Goal: Task Accomplishment & Management: Use online tool/utility

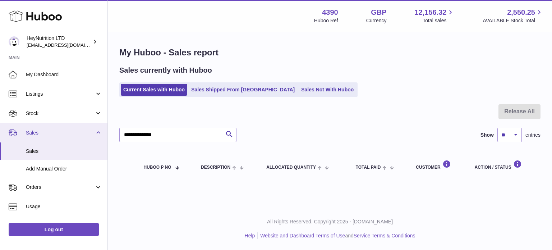
drag, startPoint x: 180, startPoint y: 129, endPoint x: 66, endPoint y: 129, distance: 114.2
click at [68, 129] on div "Huboo HeyNutrition LTD [EMAIL_ADDRESS][DOMAIN_NAME] Main My Dashboard Listings …" at bounding box center [276, 125] width 552 height 250
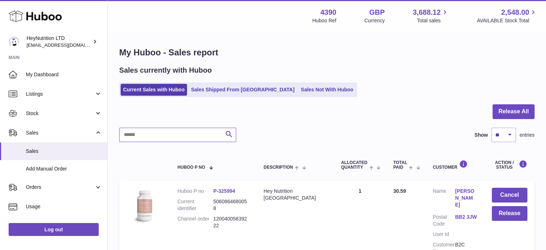
click at [168, 129] on input "text" at bounding box center [177, 135] width 117 height 14
paste input "**********"
type input "**********"
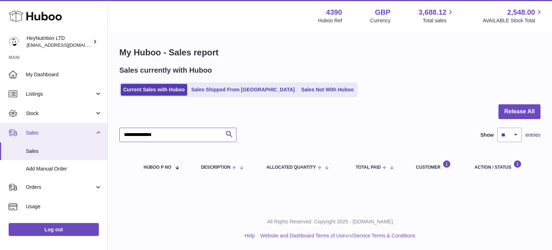
drag, startPoint x: 99, startPoint y: 142, endPoint x: 53, endPoint y: 139, distance: 46.4
click at [54, 139] on div "Huboo HeyNutrition LTD info@heynutrition.com Main My Dashboard Listings Not wit…" at bounding box center [276, 125] width 552 height 250
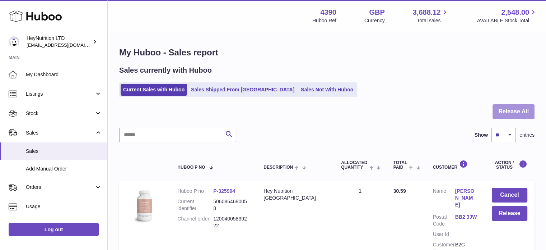
click at [508, 109] on button "Release All" at bounding box center [514, 111] width 42 height 15
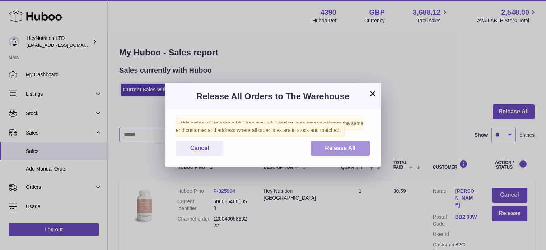
click at [340, 145] on span "Release All" at bounding box center [340, 148] width 31 height 6
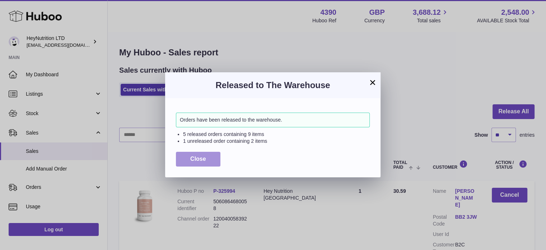
click at [217, 165] on button "Close" at bounding box center [198, 159] width 45 height 15
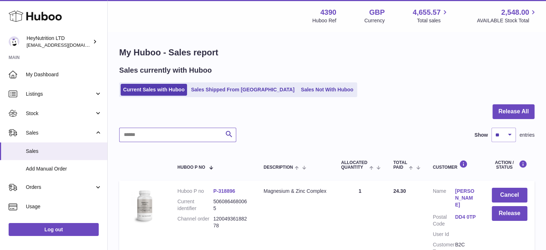
paste input "**********"
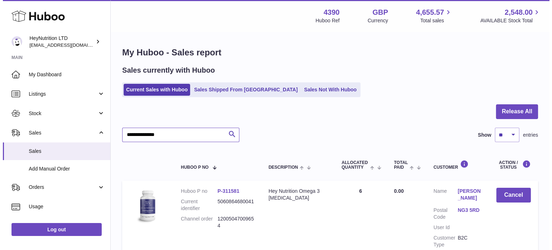
scroll to position [69, 0]
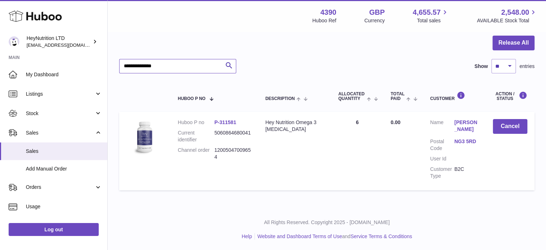
type input "**********"
click at [465, 140] on link "NG3 5RD" at bounding box center [467, 141] width 24 height 7
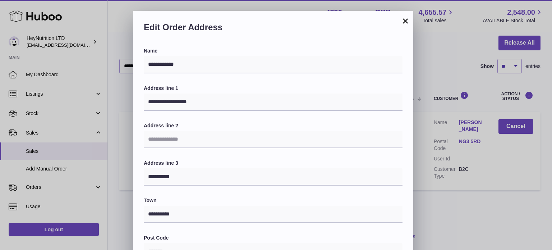
scroll to position [203, 0]
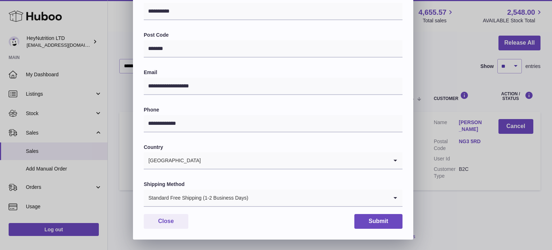
drag, startPoint x: 196, startPoint y: 196, endPoint x: 196, endPoint y: 203, distance: 6.5
click at [196, 197] on div "Standard Free Shipping (1-2 Business Days)" at bounding box center [266, 197] width 244 height 17
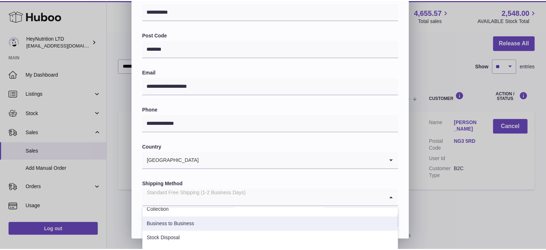
scroll to position [72, 0]
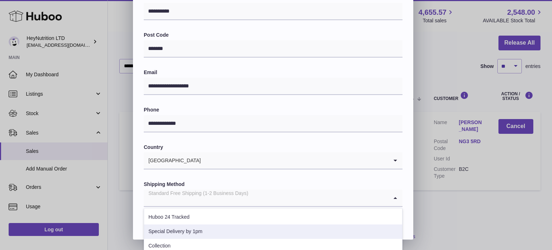
click at [205, 230] on li "Special Delivery by 1pm" at bounding box center [273, 231] width 258 height 14
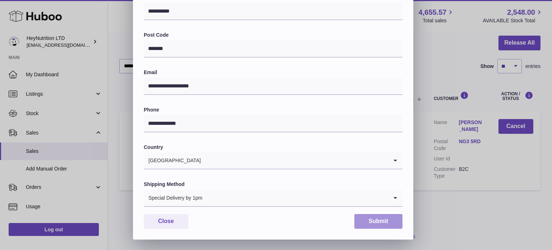
click at [377, 218] on button "Submit" at bounding box center [378, 221] width 48 height 15
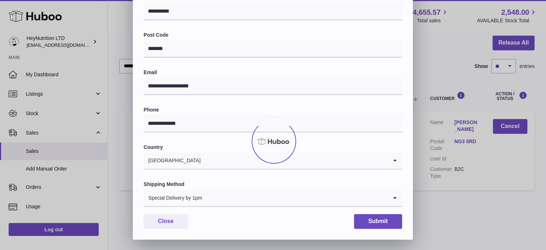
scroll to position [0, 0]
